Goal: Information Seeking & Learning: Learn about a topic

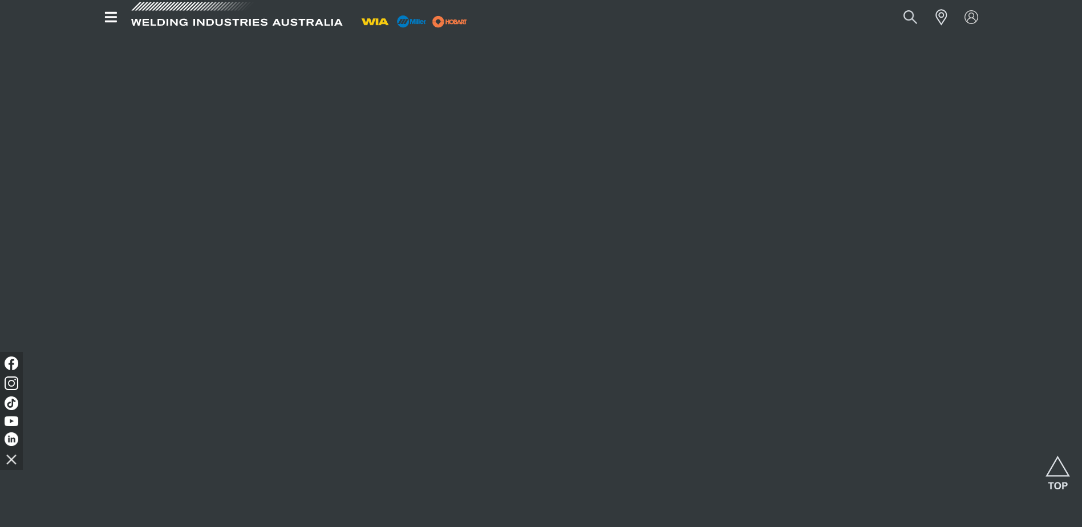
click at [200, 11] on span at bounding box center [236, 18] width 217 height 34
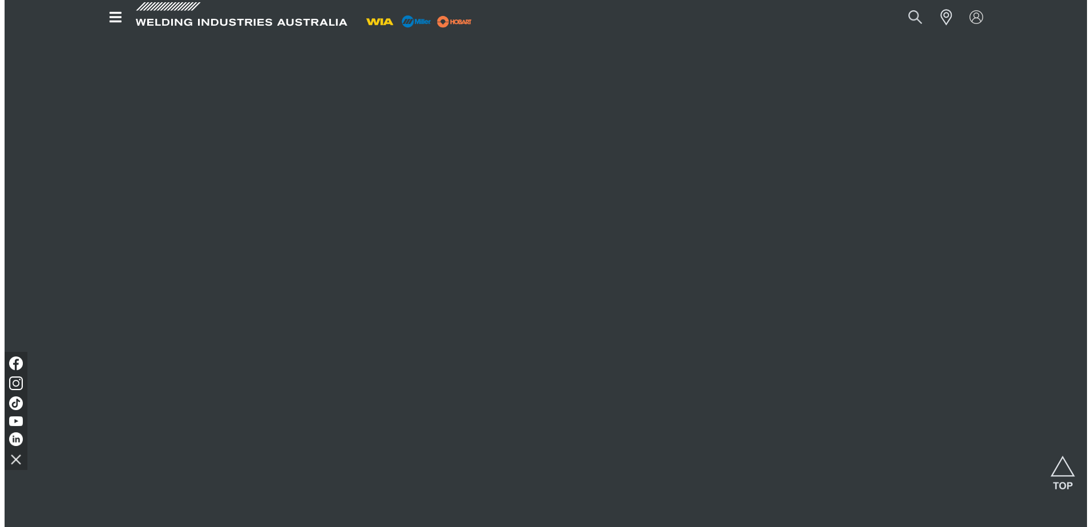
scroll to position [1750, 0]
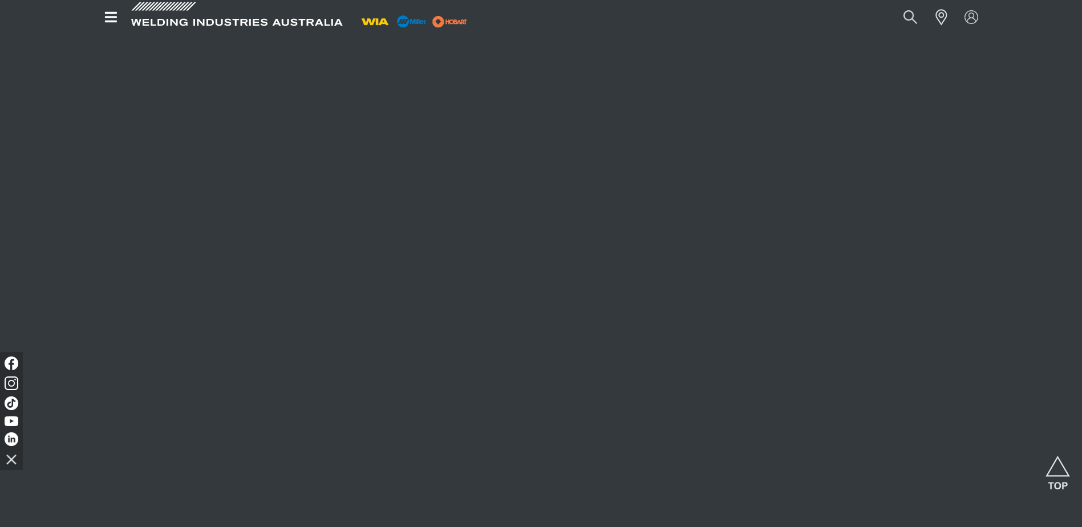
click at [109, 19] on icon "Open top menu" at bounding box center [111, 17] width 17 height 14
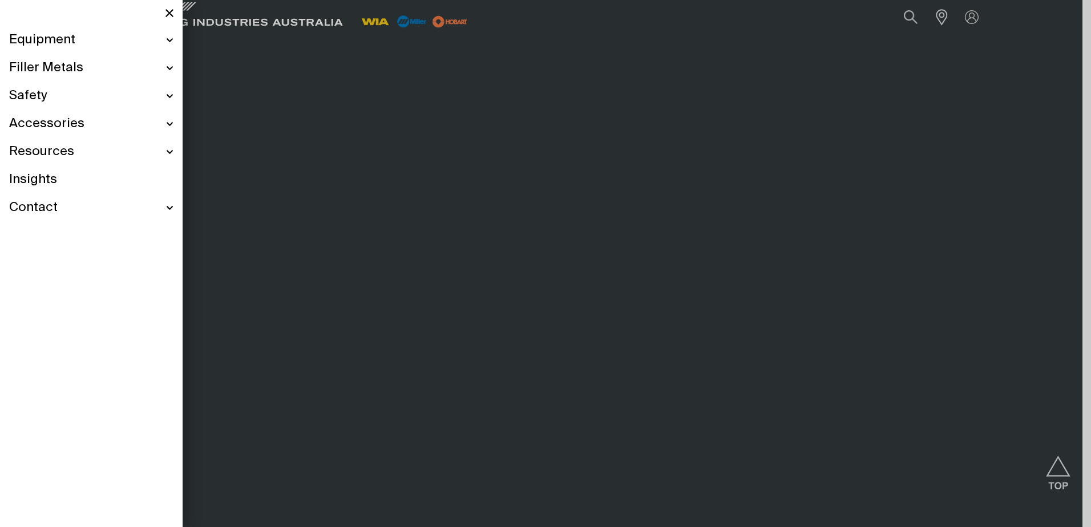
click at [69, 41] on span "Equipment" at bounding box center [42, 40] width 66 height 17
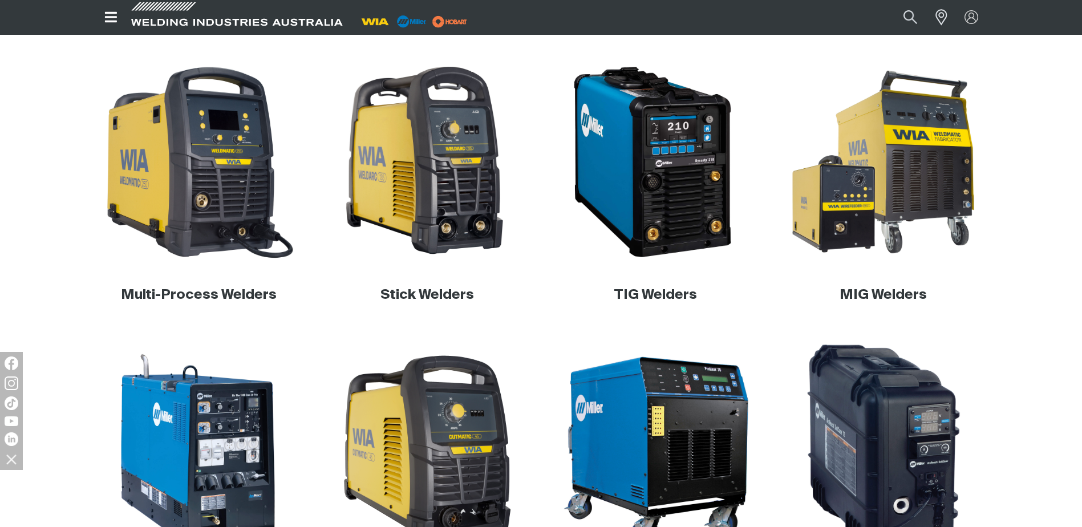
scroll to position [342, 0]
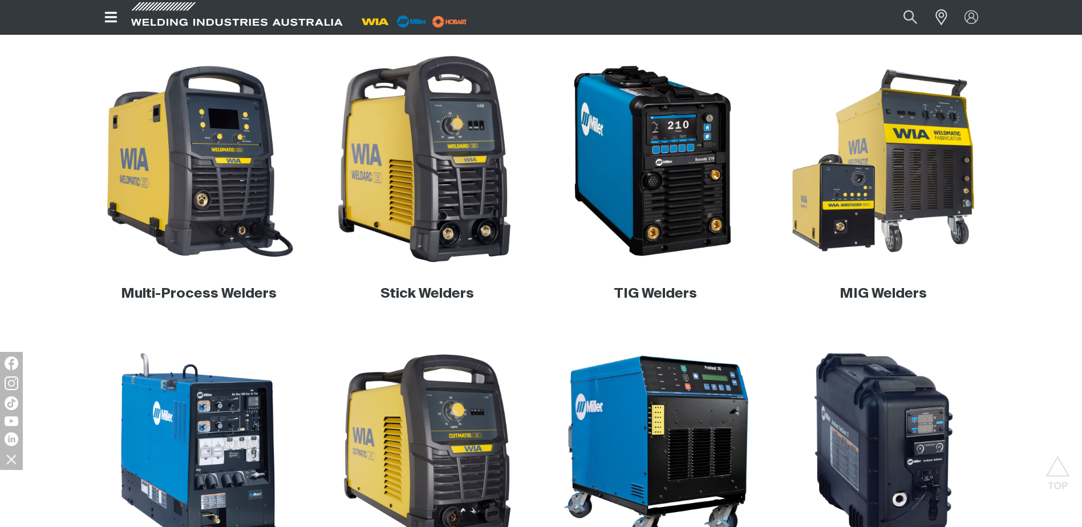
click at [419, 191] on img at bounding box center [427, 161] width 219 height 219
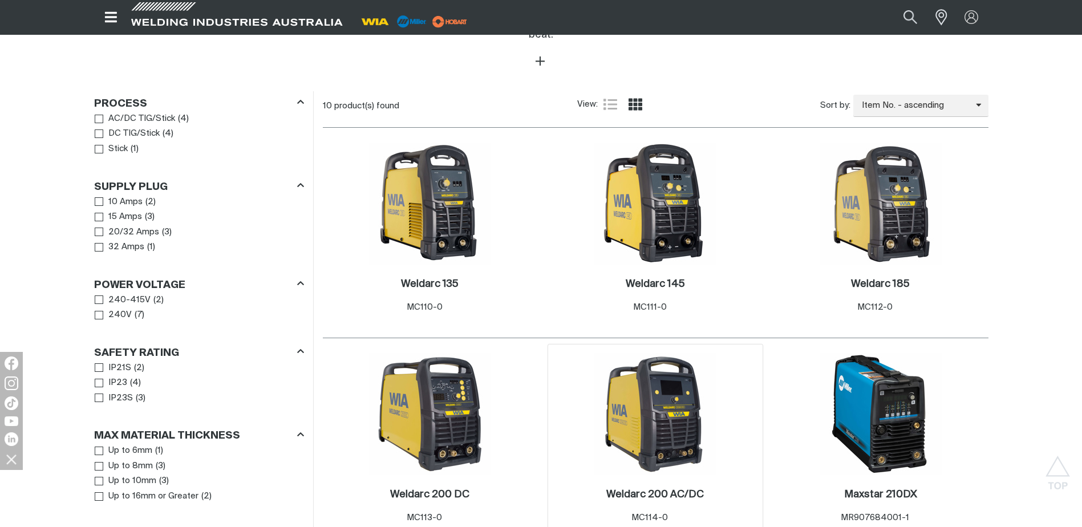
scroll to position [513, 0]
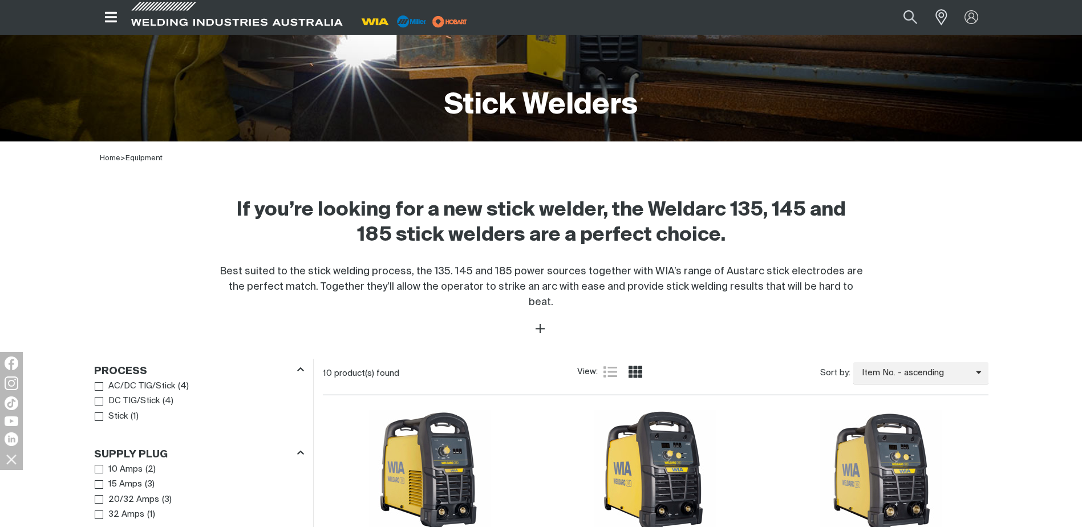
scroll to position [171, 0]
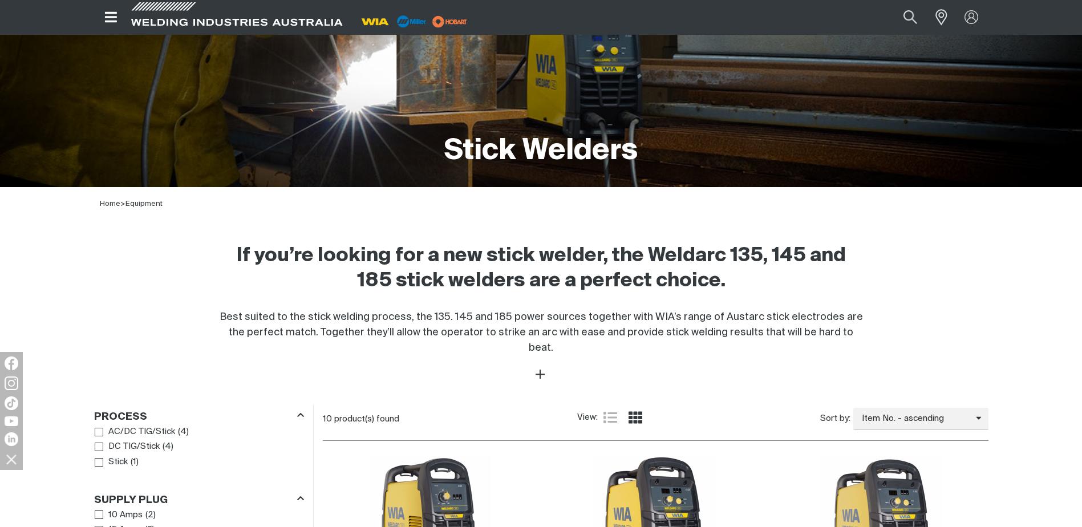
click at [108, 18] on icon "Open top menu" at bounding box center [111, 17] width 17 height 14
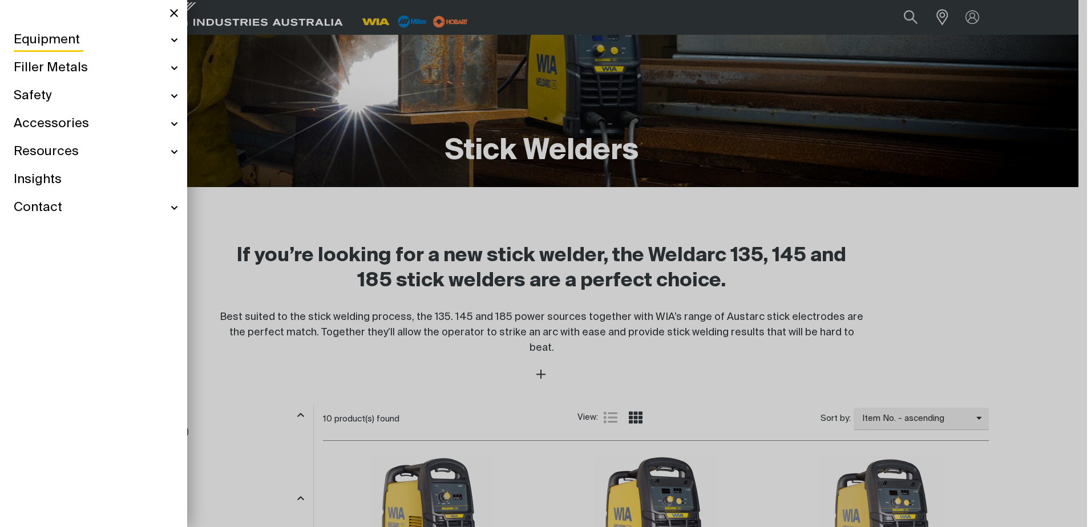
scroll to position [169, 0]
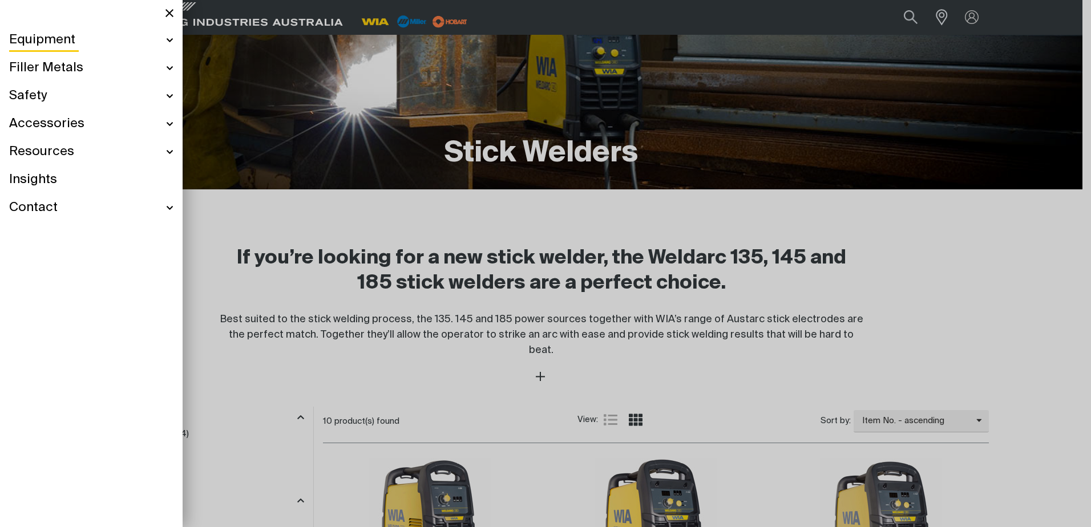
click at [42, 66] on span "Filler Metals" at bounding box center [46, 68] width 74 height 17
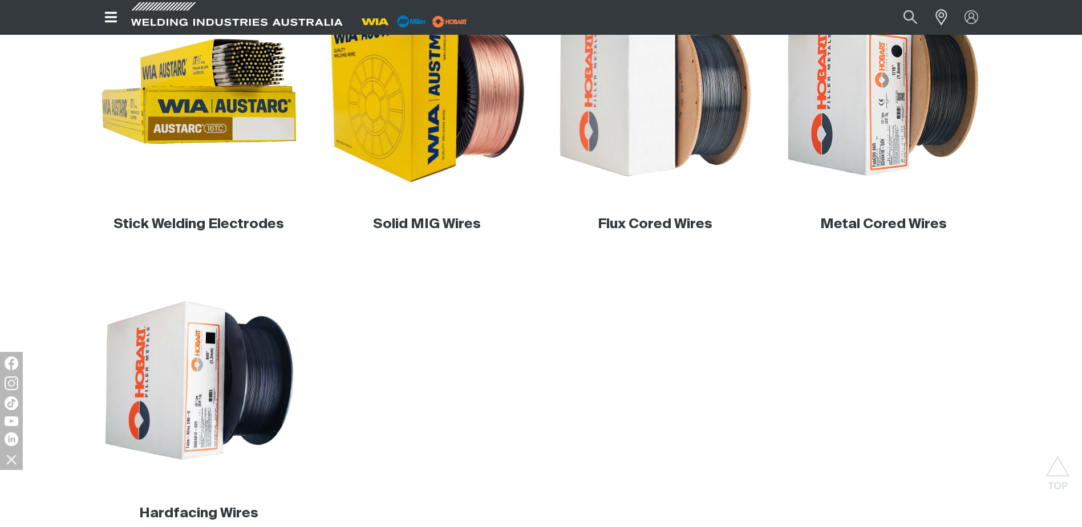
scroll to position [342, 0]
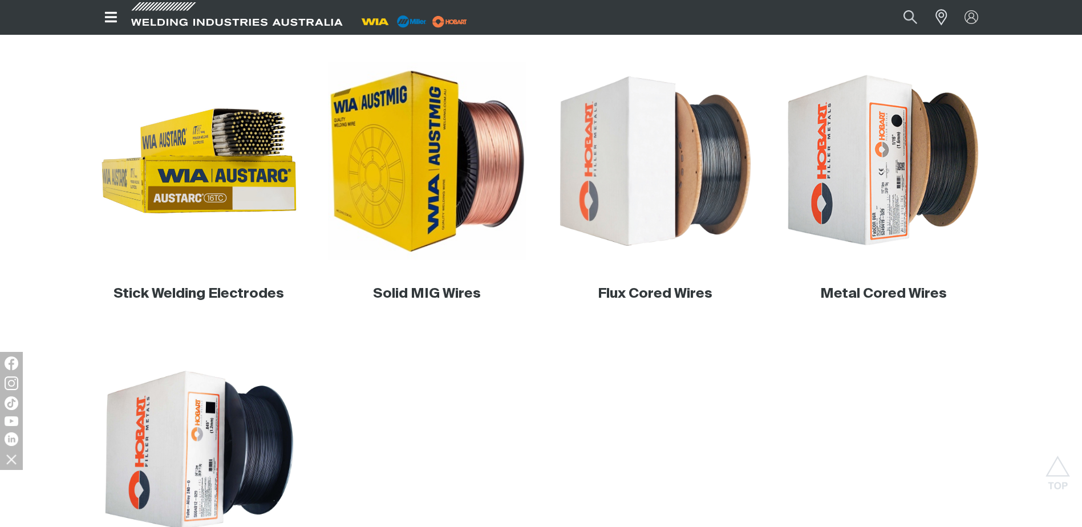
click at [104, 19] on icon "Open top menu" at bounding box center [111, 17] width 17 height 14
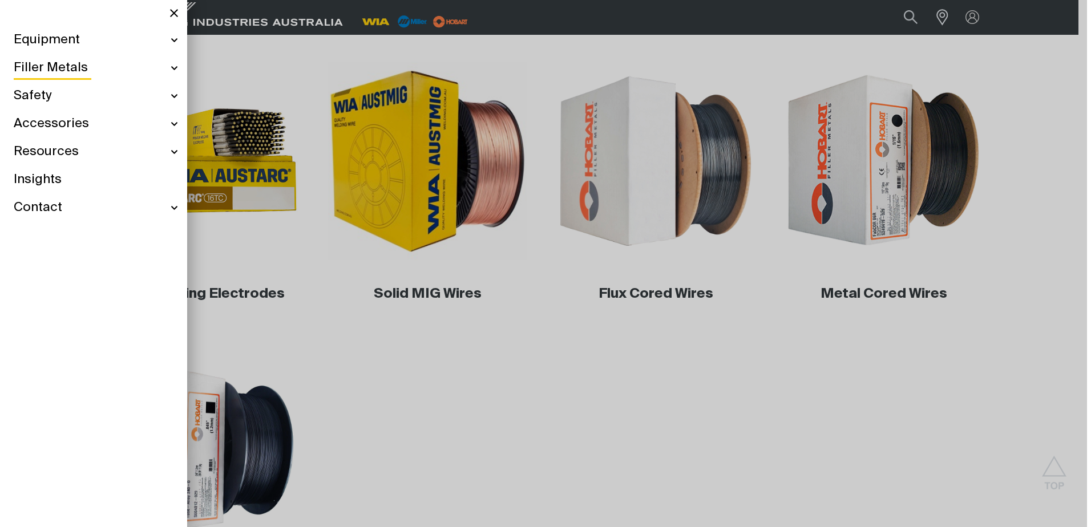
scroll to position [340, 0]
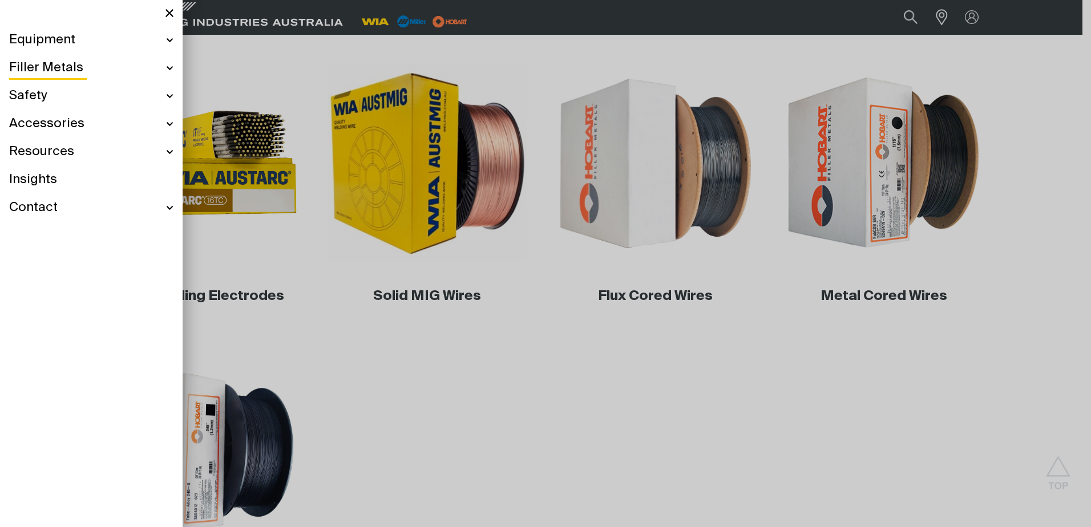
click at [26, 128] on span "Accessories" at bounding box center [46, 124] width 75 height 17
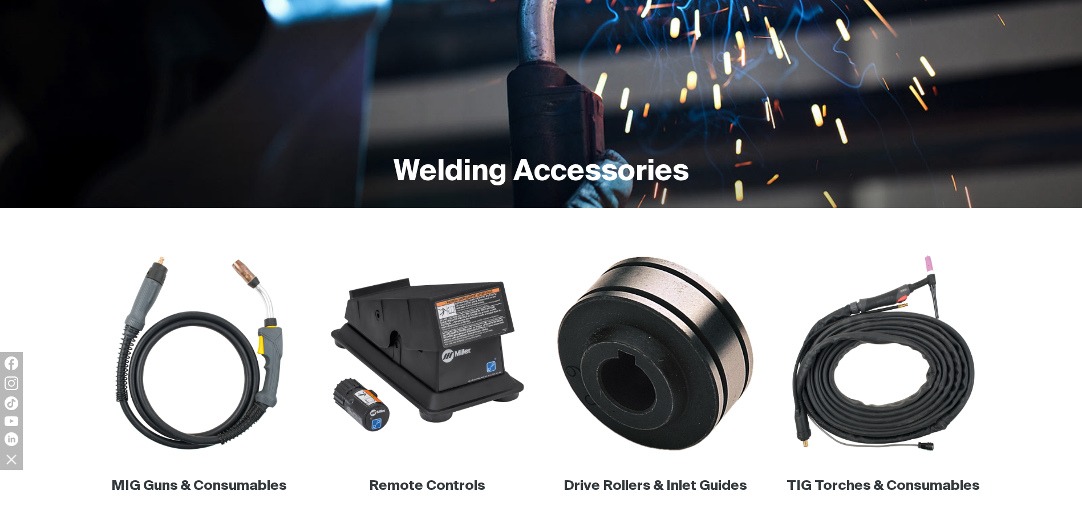
scroll to position [285, 0]
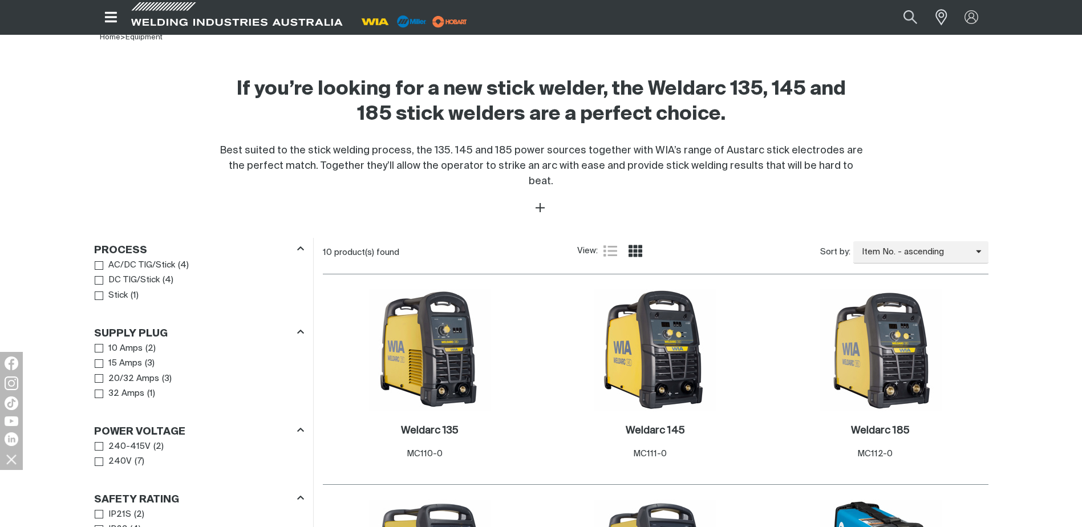
scroll to position [340, 0]
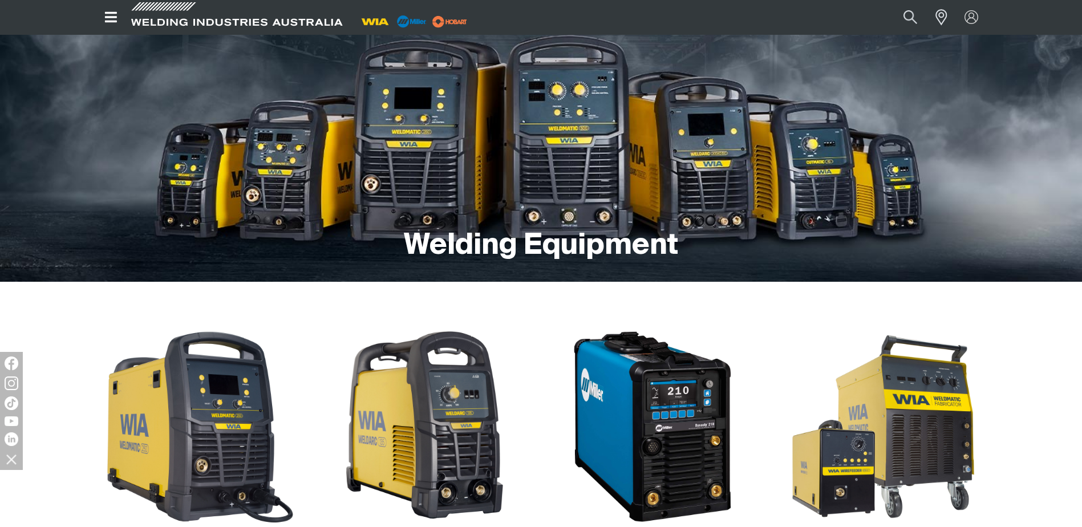
scroll to position [342, 0]
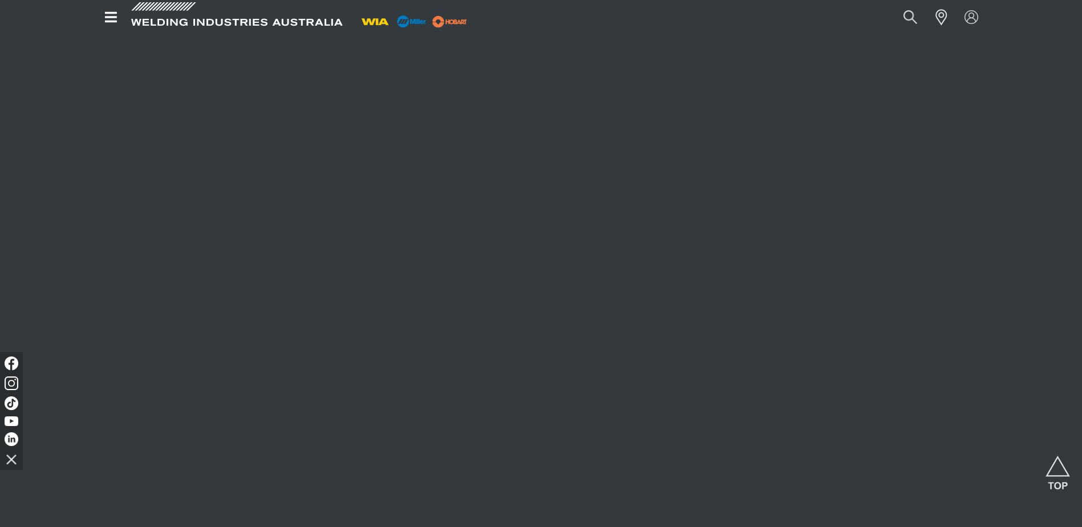
scroll to position [1864, 0]
